Goal: Book appointment/travel/reservation

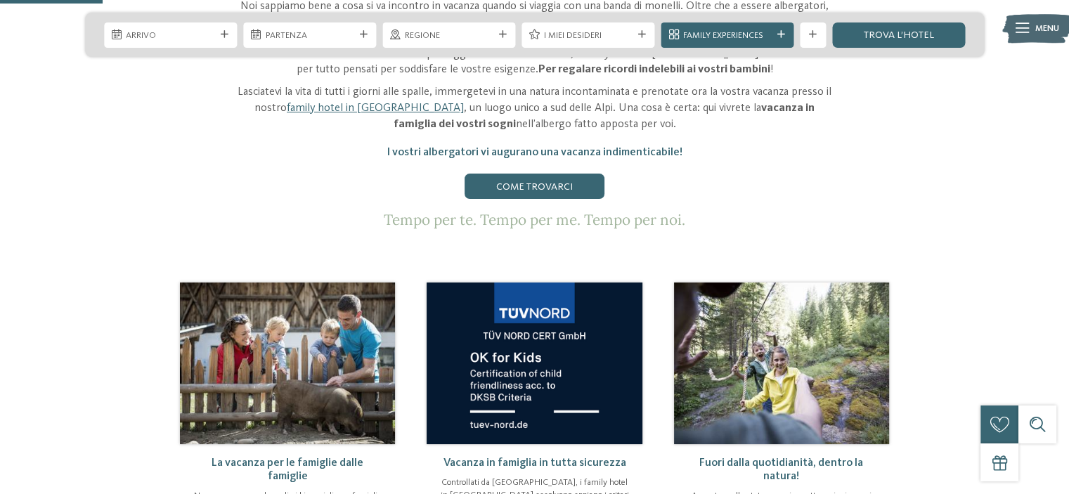
scroll to position [632, 0]
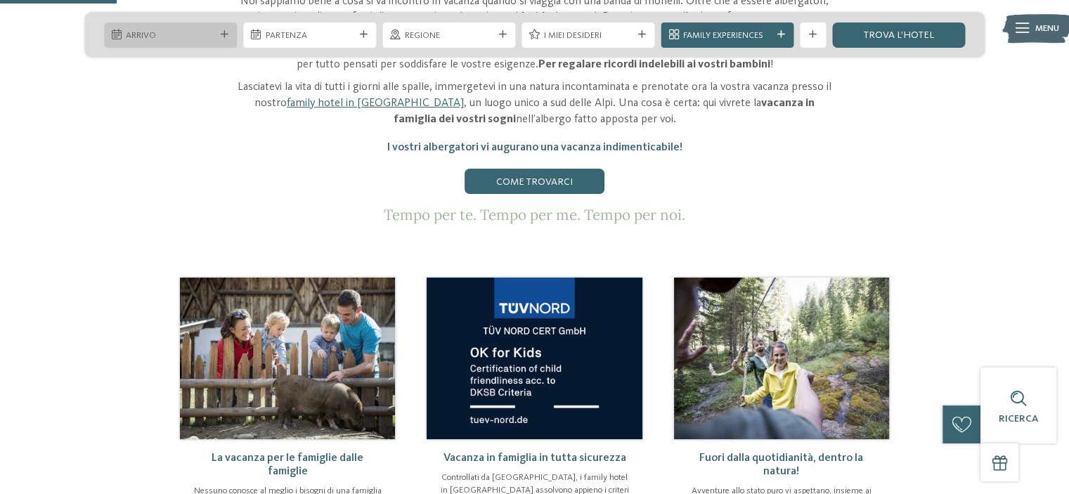
click at [178, 32] on span "Arrivo" at bounding box center [170, 36] width 89 height 13
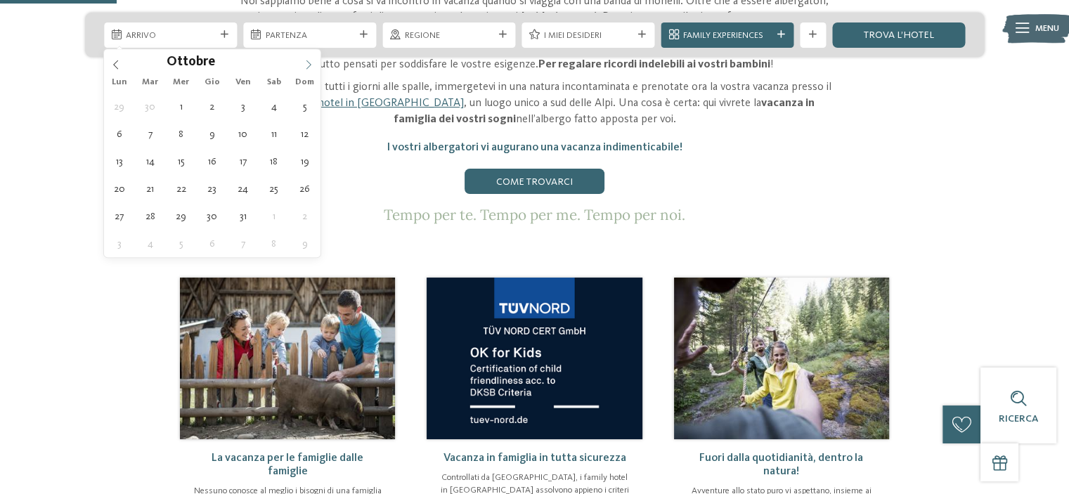
click at [306, 63] on icon at bounding box center [309, 65] width 10 height 10
click at [306, 64] on icon at bounding box center [309, 65] width 10 height 10
click at [307, 64] on icon at bounding box center [309, 65] width 10 height 10
type input "****"
click at [307, 64] on icon at bounding box center [309, 65] width 10 height 10
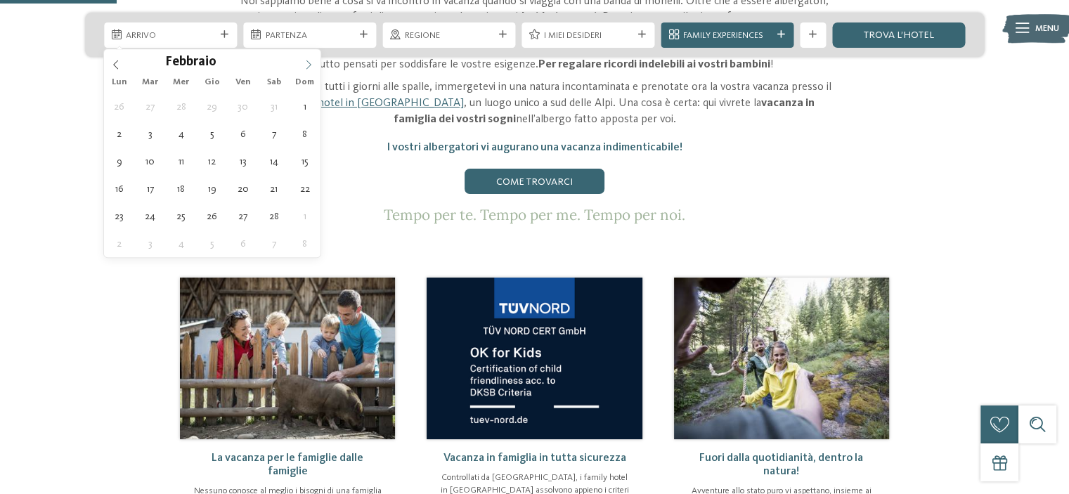
click at [307, 64] on icon at bounding box center [309, 65] width 10 height 10
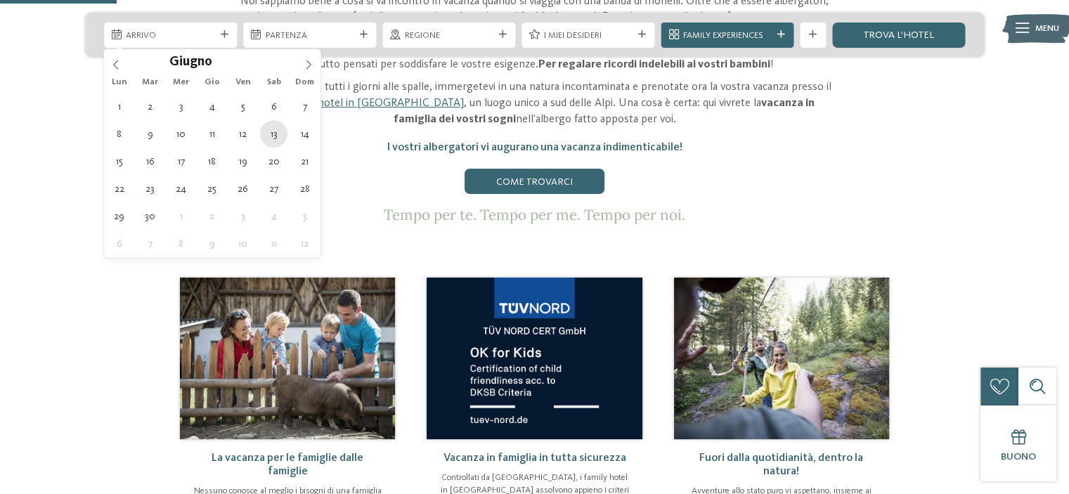
type div "[DATE]"
type input "****"
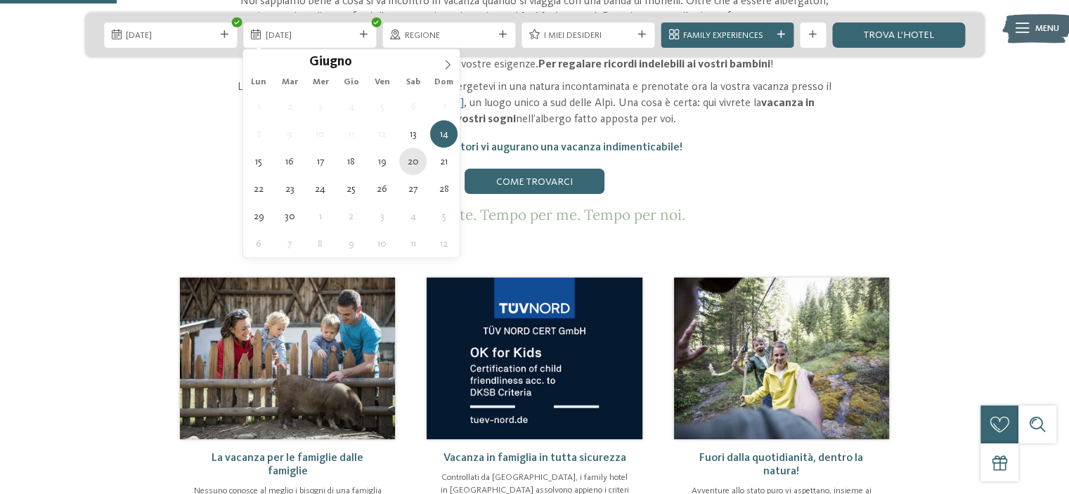
type div "[DATE]"
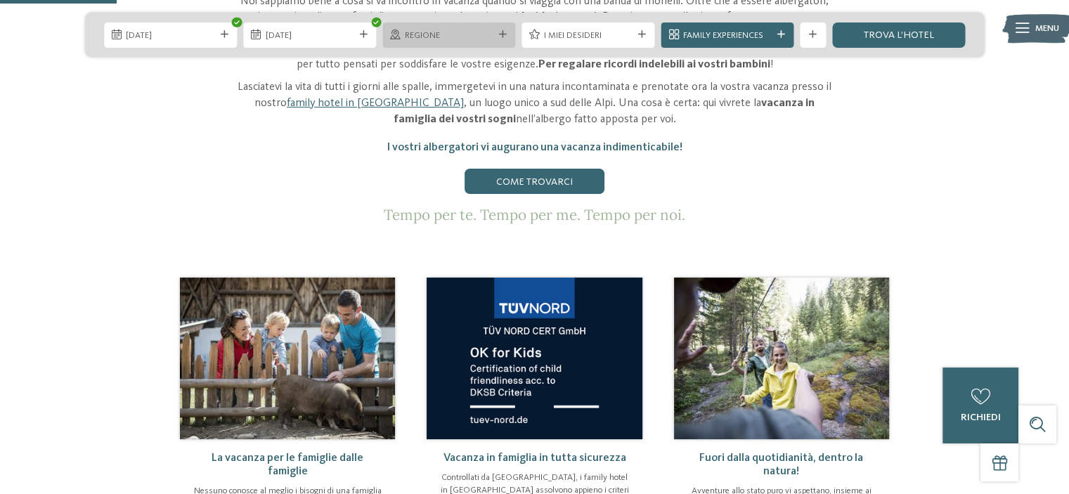
click at [506, 32] on div at bounding box center [502, 35] width 13 height 8
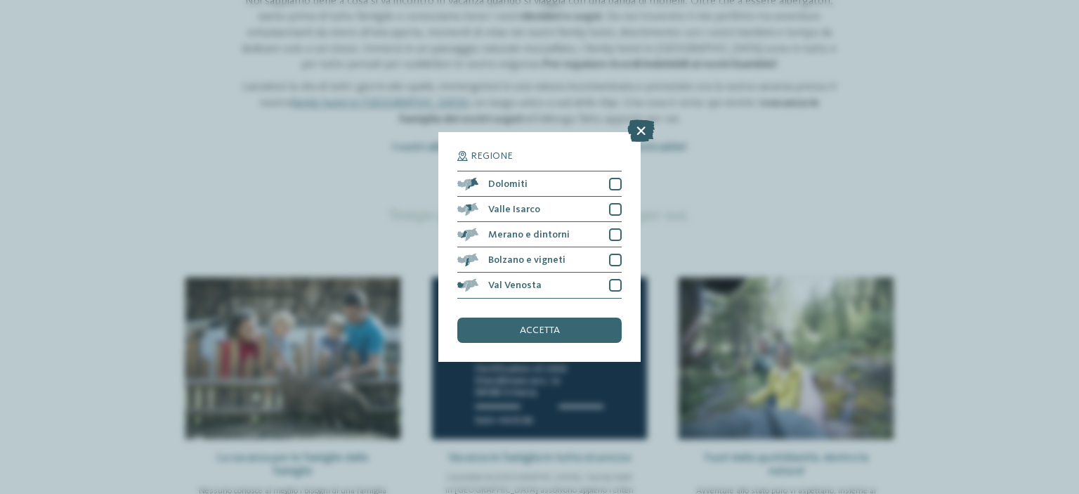
click at [642, 131] on icon at bounding box center [640, 131] width 27 height 22
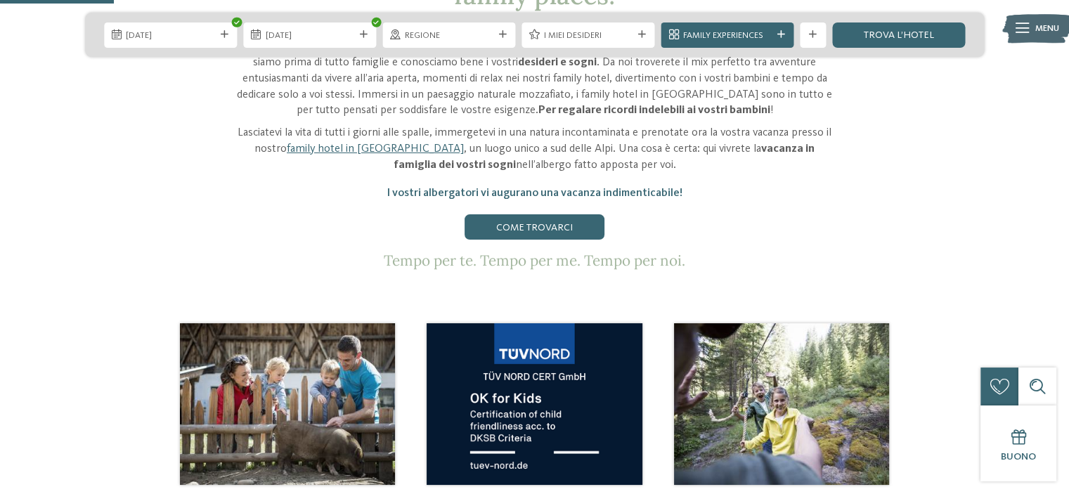
scroll to position [562, 0]
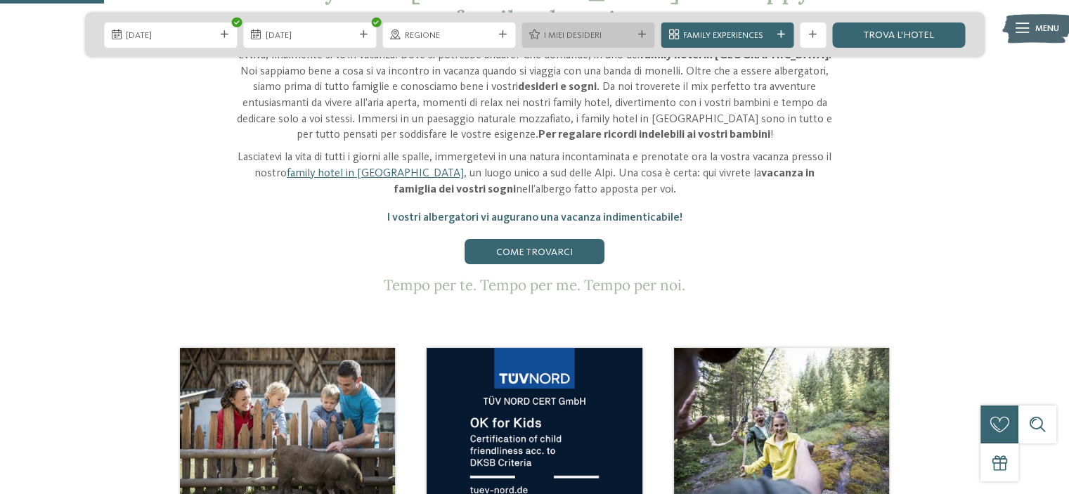
click at [641, 33] on icon at bounding box center [642, 35] width 8 height 8
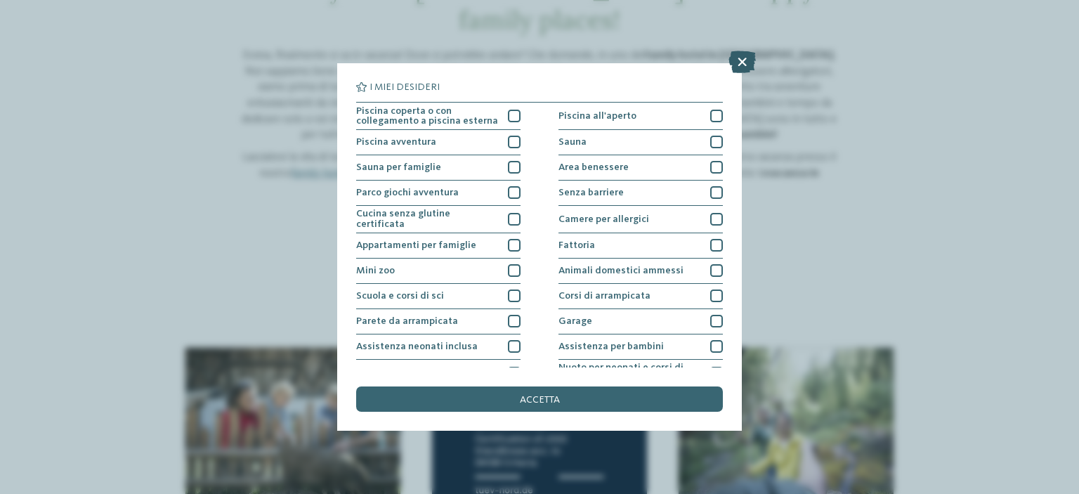
click at [736, 58] on icon at bounding box center [742, 62] width 27 height 22
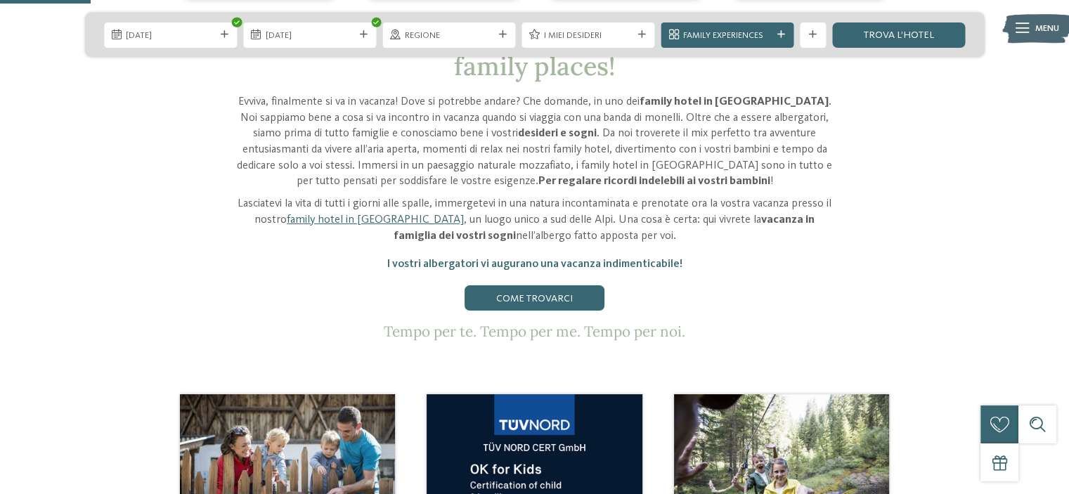
scroll to position [492, 0]
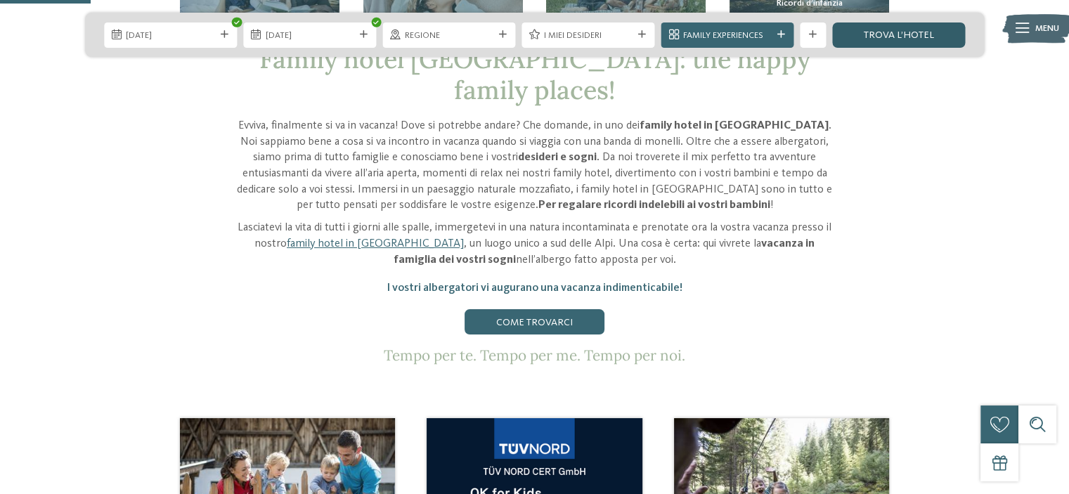
click at [899, 30] on link "trova l’hotel" at bounding box center [898, 34] width 133 height 25
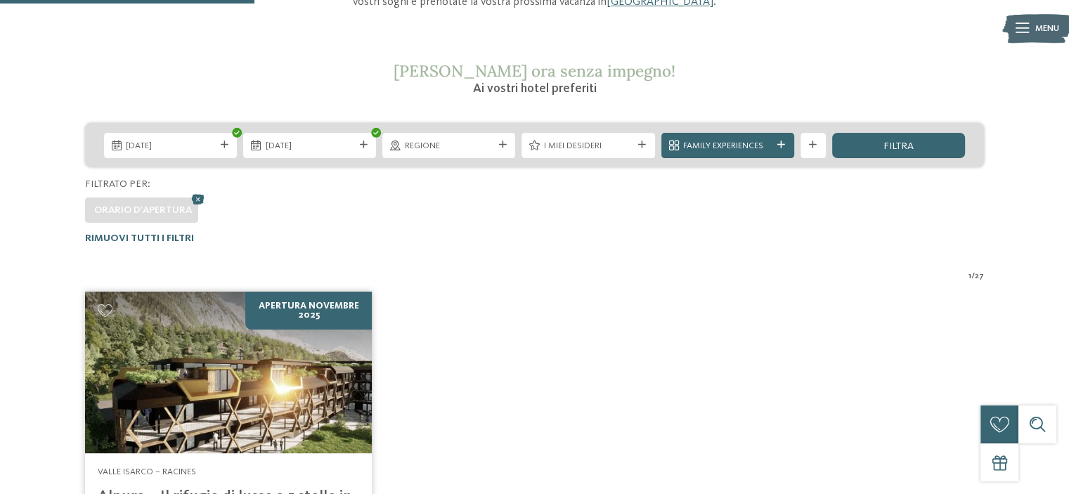
scroll to position [196, 0]
